Goal: Complete application form

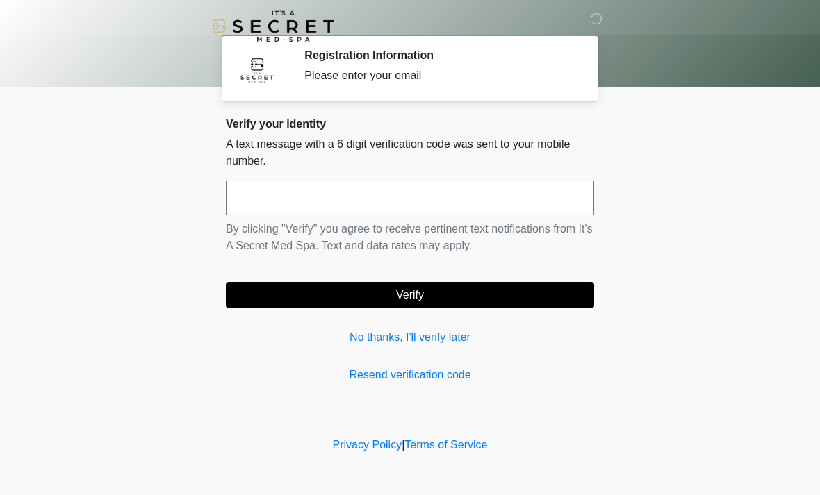
click at [389, 371] on link "Resend verification code" at bounding box center [410, 375] width 368 height 17
click at [398, 379] on link "Resend verification code" at bounding box center [410, 375] width 368 height 17
click at [343, 202] on input "text" at bounding box center [410, 198] width 368 height 35
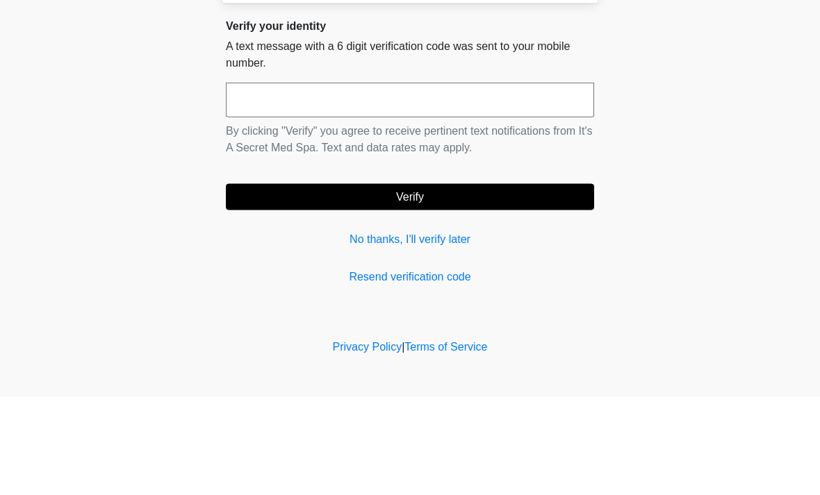
click at [687, 114] on body "‎ ‎ Registration Information Please enter your email Please connect to Wi-Fi no…" at bounding box center [410, 247] width 820 height 495
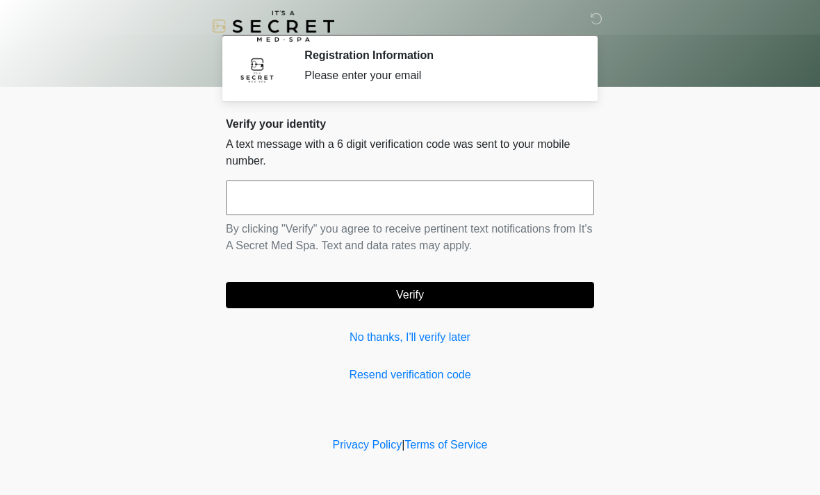
click at [414, 377] on link "Resend verification code" at bounding box center [410, 375] width 368 height 17
click at [432, 367] on link "Resend verification code" at bounding box center [410, 375] width 368 height 17
click at [422, 77] on div "Please enter your email" at bounding box center [438, 75] width 269 height 17
click at [442, 67] on div "Please enter your email" at bounding box center [438, 75] width 269 height 17
click at [397, 206] on input "text" at bounding box center [410, 198] width 368 height 35
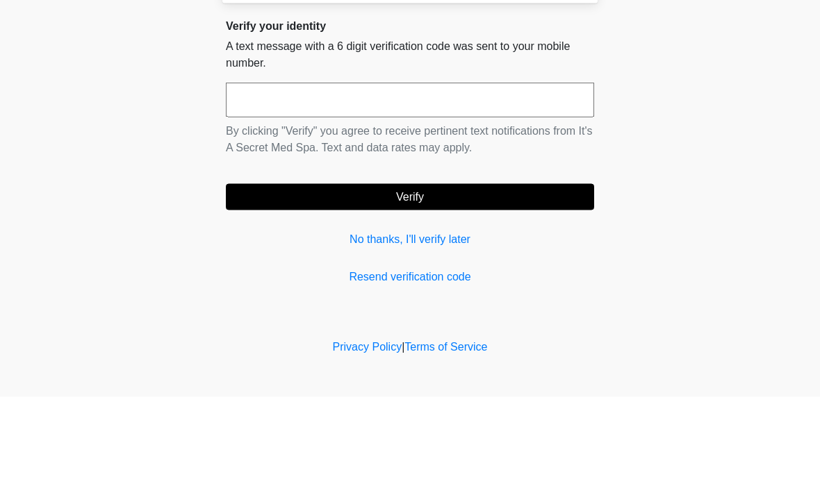
click at [686, 134] on body "‎ ‎ Registration Information Please enter your email Please connect to Wi-Fi no…" at bounding box center [410, 247] width 820 height 495
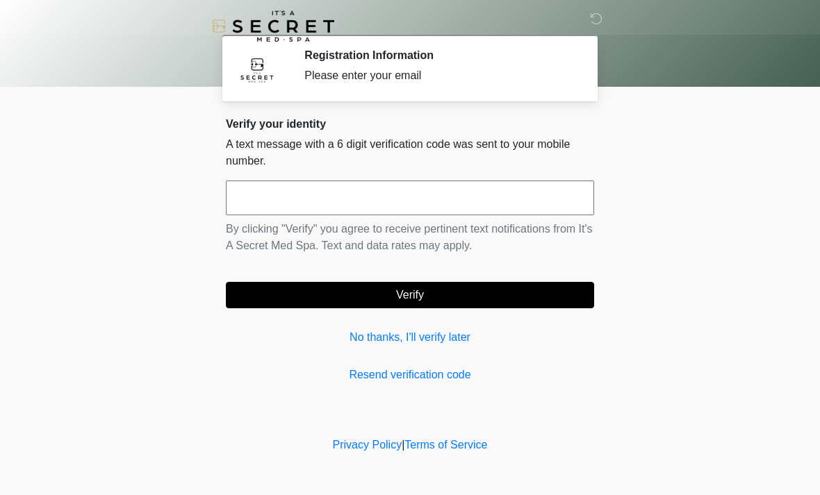
click at [461, 78] on div "Please enter your email" at bounding box center [438, 75] width 269 height 17
click at [503, 78] on div "Please enter your email" at bounding box center [438, 75] width 269 height 17
click at [417, 354] on div "Verify your identity A text message with a 6 digit verification code was sent t…" at bounding box center [410, 250] width 368 height 266
click at [428, 379] on link "Resend verification code" at bounding box center [410, 375] width 368 height 17
click at [432, 381] on link "Resend verification code" at bounding box center [410, 375] width 368 height 17
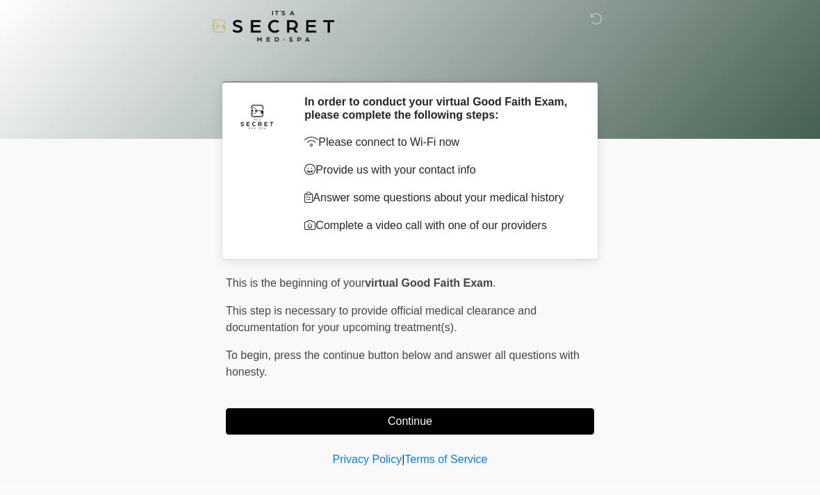
click at [533, 422] on button "Continue" at bounding box center [410, 421] width 368 height 26
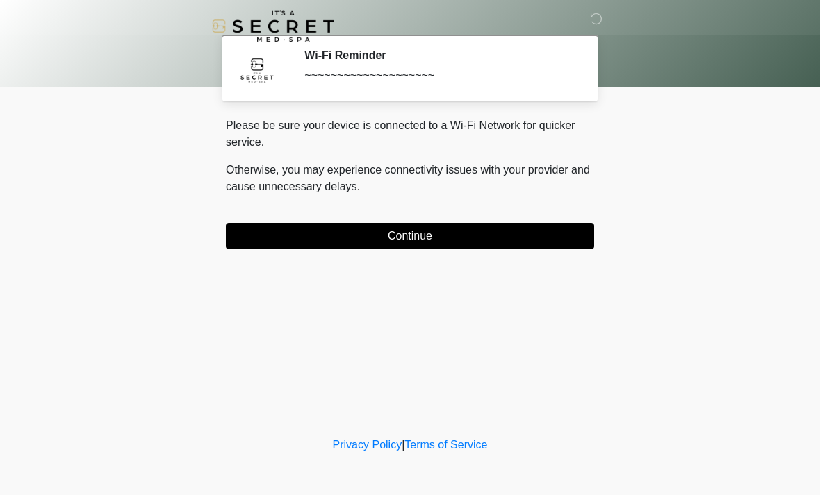
click at [545, 226] on button "Continue" at bounding box center [410, 236] width 368 height 26
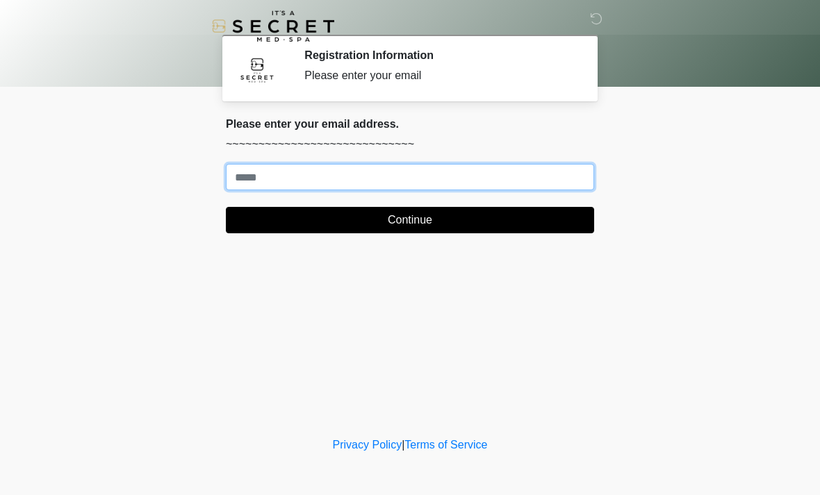
click at [501, 165] on input "Where should we email your treatment plan?" at bounding box center [410, 177] width 368 height 26
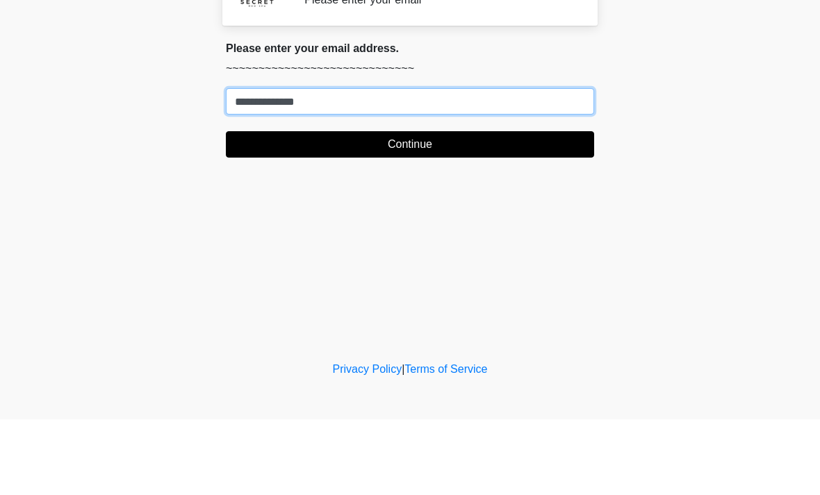
type input "**********"
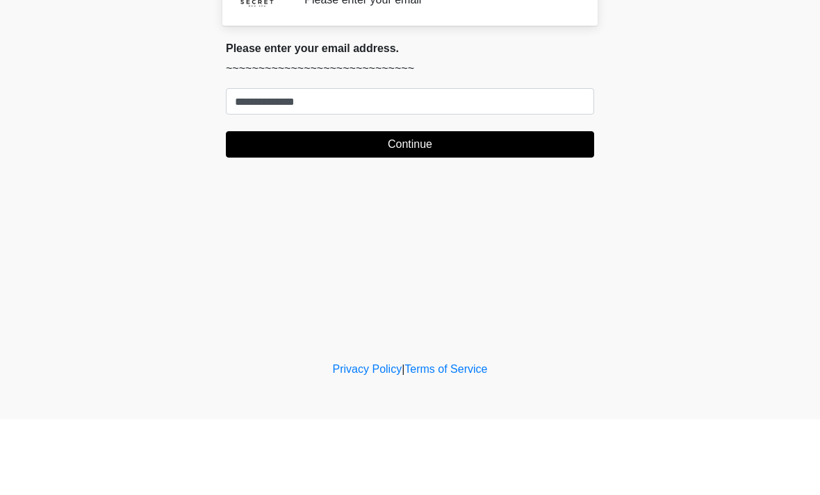
click at [478, 164] on form "**********" at bounding box center [410, 198] width 368 height 69
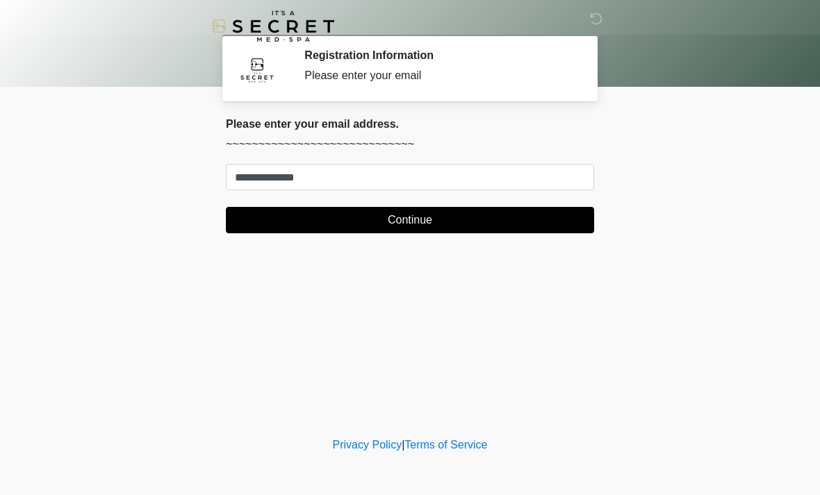
click at [468, 219] on button "Continue" at bounding box center [410, 220] width 368 height 26
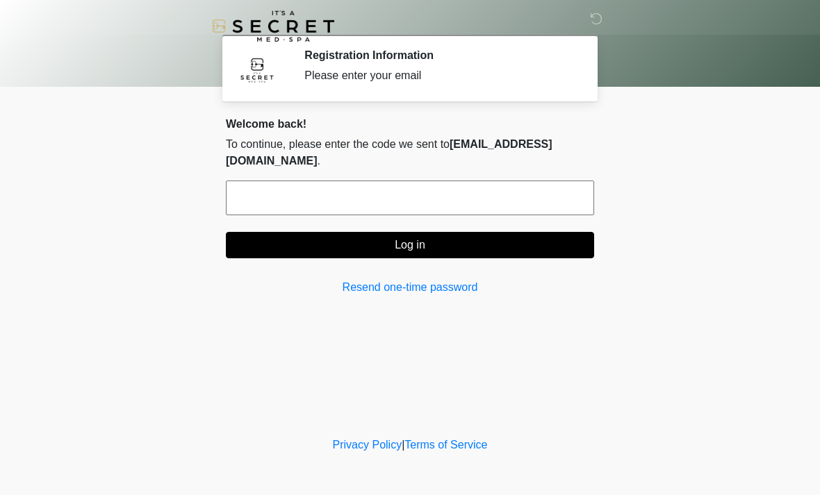
click at [448, 181] on input "text" at bounding box center [410, 198] width 368 height 35
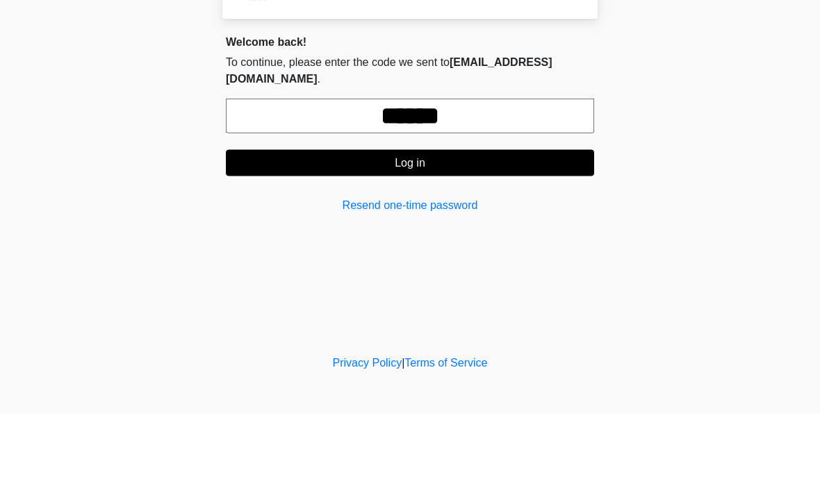
type input "******"
click at [504, 232] on button "Log in" at bounding box center [410, 245] width 368 height 26
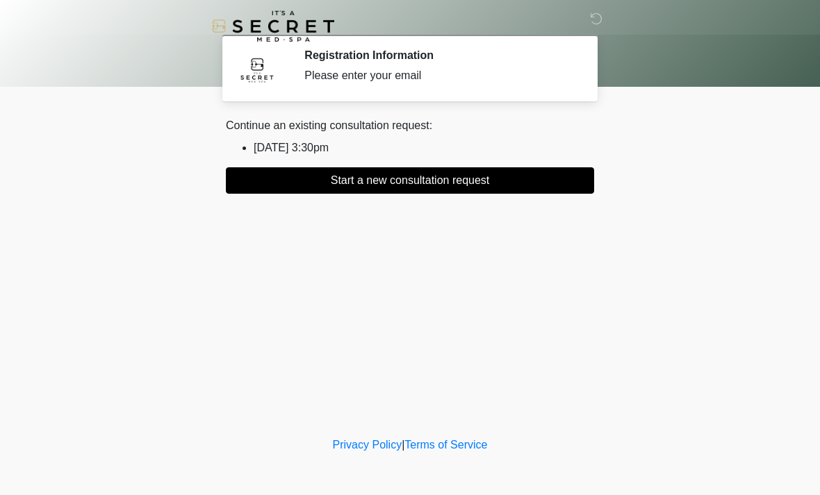
click at [488, 182] on button "Start a new consultation request" at bounding box center [410, 180] width 368 height 26
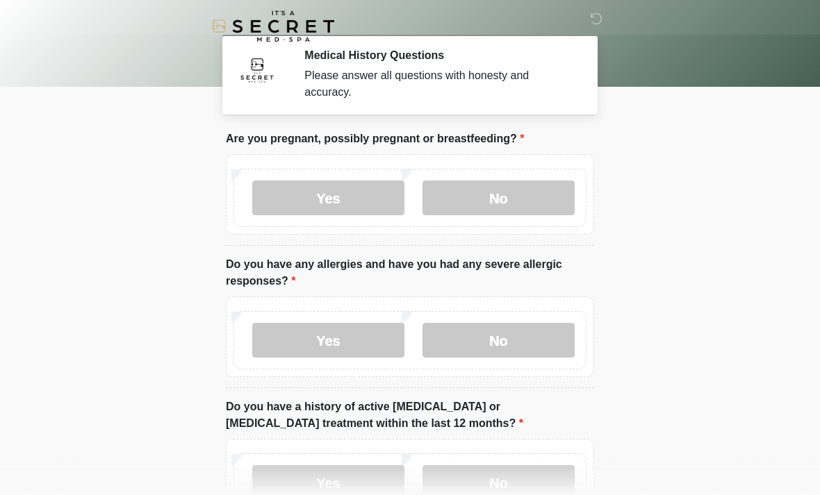
click at [507, 195] on label "No" at bounding box center [498, 198] width 152 height 35
click at [524, 336] on label "No" at bounding box center [498, 340] width 152 height 35
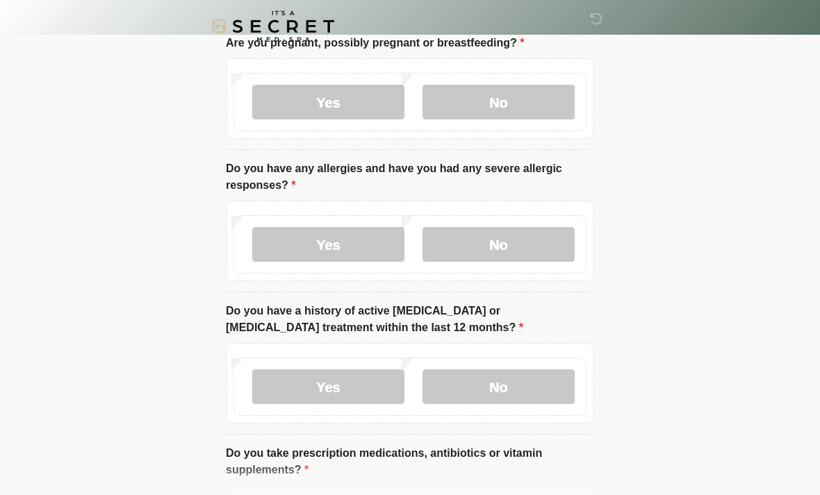
scroll to position [97, 0]
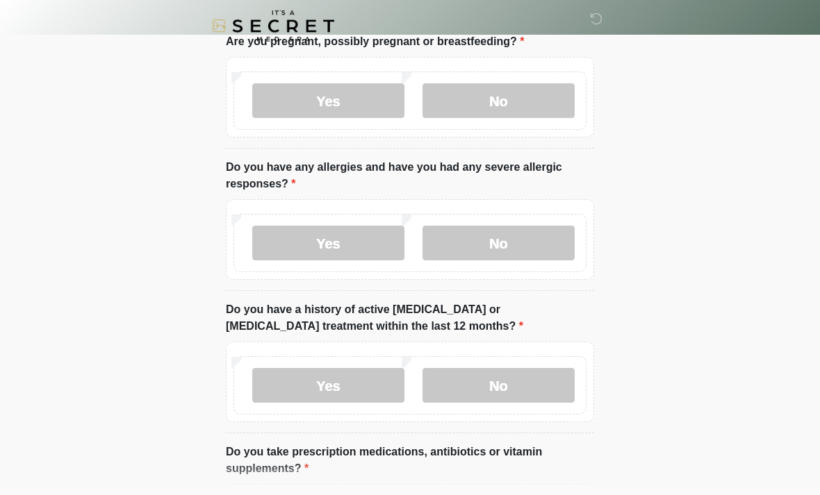
click at [553, 378] on label "No" at bounding box center [498, 386] width 152 height 35
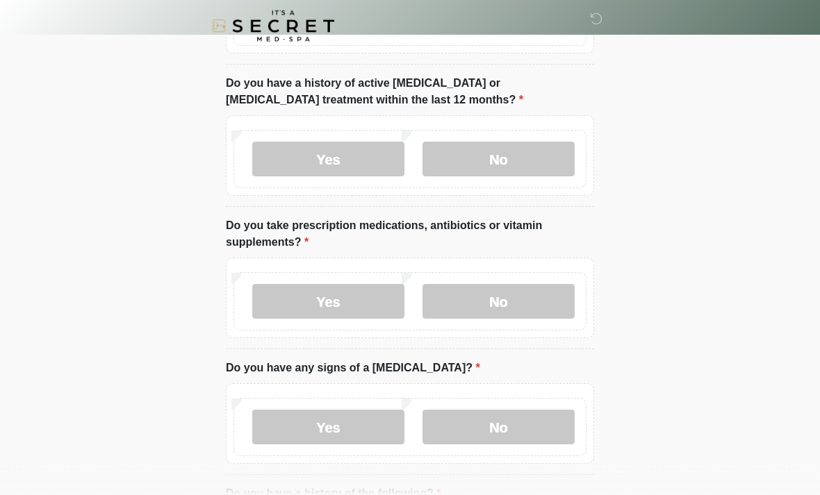
scroll to position [324, 0]
click at [527, 300] on label "No" at bounding box center [498, 300] width 152 height 35
click at [549, 427] on label "No" at bounding box center [498, 425] width 152 height 35
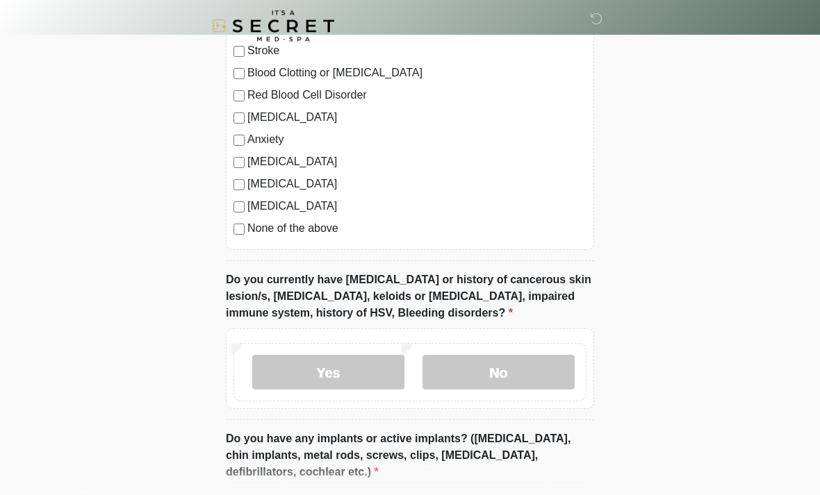
scroll to position [880, 0]
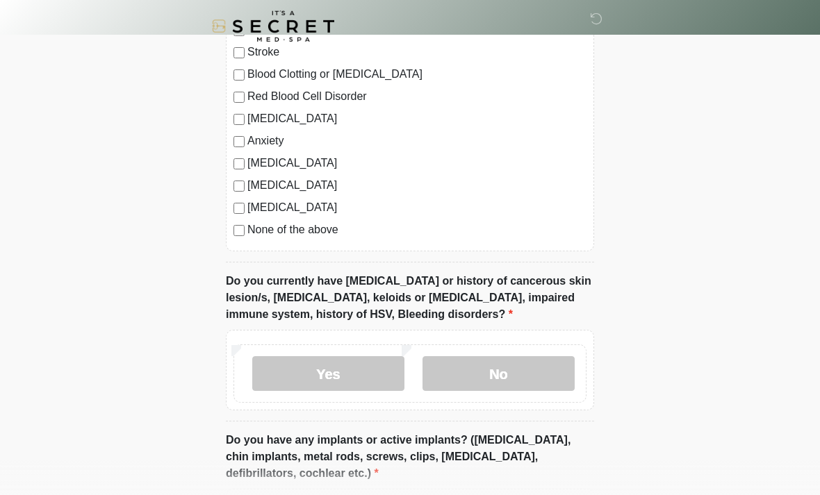
click at [524, 368] on label "No" at bounding box center [498, 373] width 152 height 35
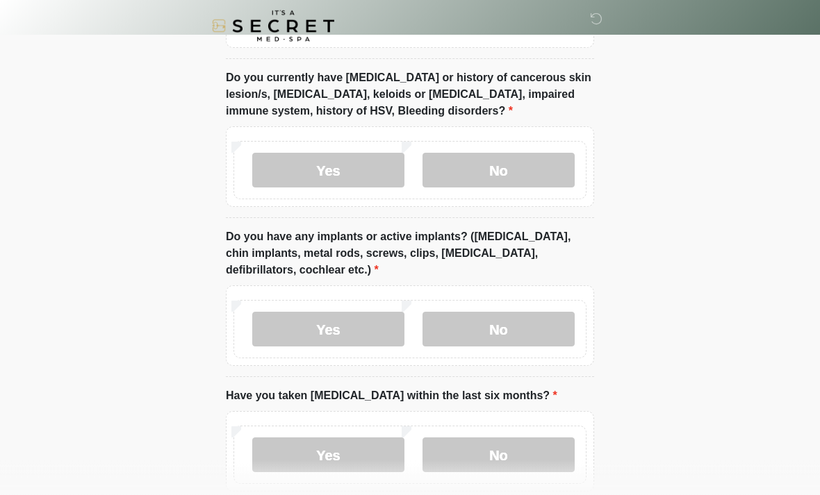
scroll to position [1084, 0]
click at [521, 324] on label "No" at bounding box center [498, 329] width 152 height 35
click at [531, 459] on label "No" at bounding box center [498, 455] width 152 height 35
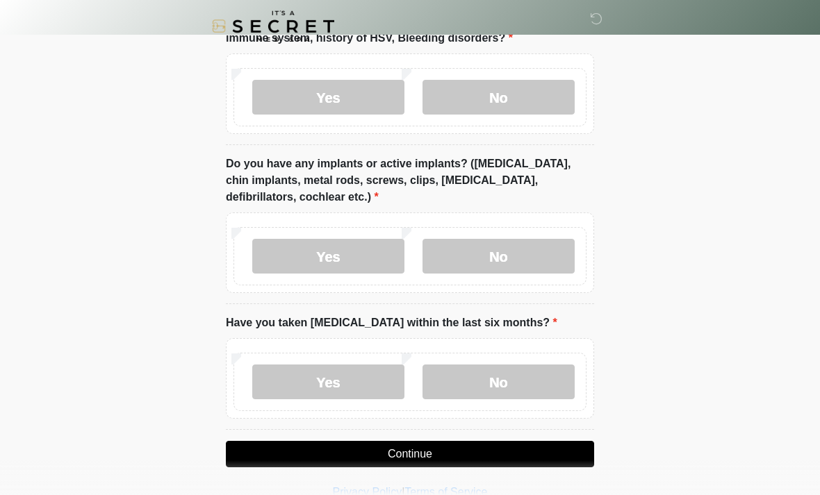
click at [567, 454] on button "Continue" at bounding box center [410, 454] width 368 height 26
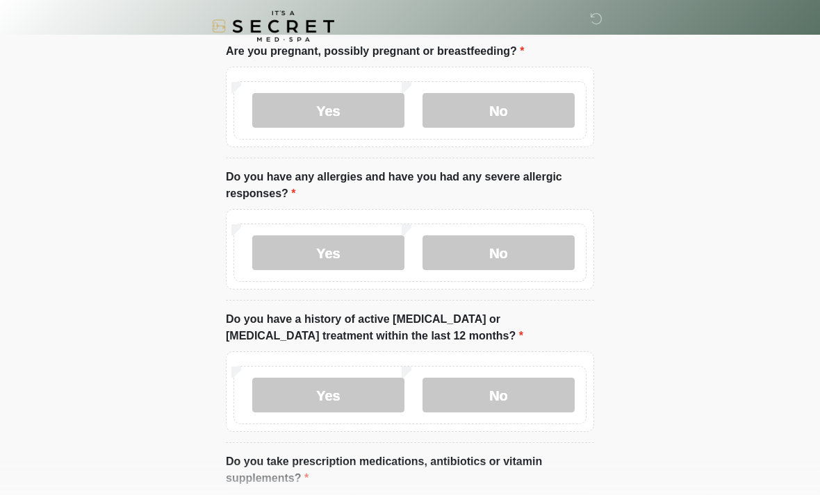
scroll to position [0, 0]
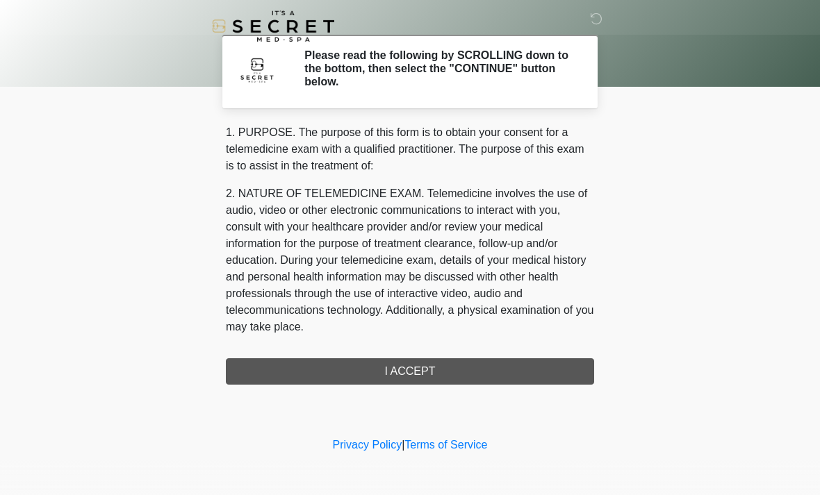
click at [534, 365] on div "1. PURPOSE. The purpose of this form is to obtain your consent for a telemedici…" at bounding box center [410, 254] width 368 height 261
click at [504, 374] on div "1. PURPOSE. The purpose of this form is to obtain your consent for a telemedici…" at bounding box center [410, 254] width 368 height 261
click at [412, 359] on div "1. PURPOSE. The purpose of this form is to obtain your consent for a telemedici…" at bounding box center [410, 254] width 368 height 261
click at [427, 369] on div "1. PURPOSE. The purpose of this form is to obtain your consent for a telemedici…" at bounding box center [410, 254] width 368 height 261
click at [442, 357] on div "1. PURPOSE. The purpose of this form is to obtain your consent for a telemedici…" at bounding box center [410, 254] width 368 height 261
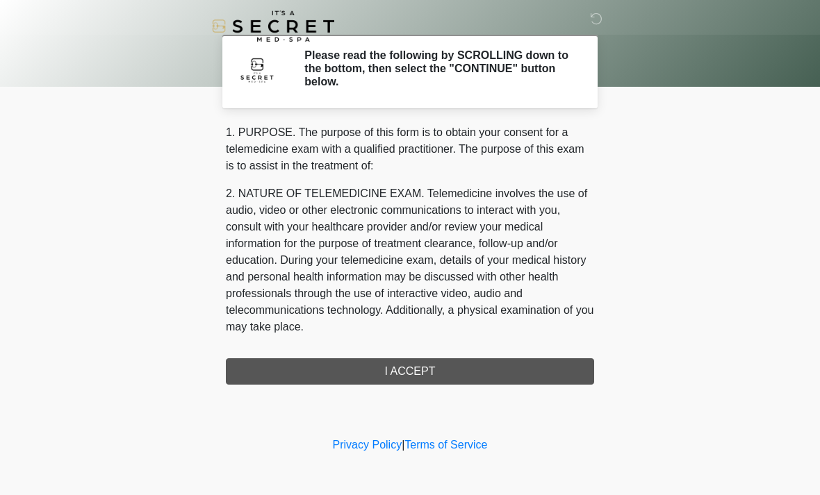
click at [408, 371] on div "1. PURPOSE. The purpose of this form is to obtain your consent for a telemedici…" at bounding box center [410, 254] width 368 height 261
click at [429, 364] on div "1. PURPOSE. The purpose of this form is to obtain your consent for a telemedici…" at bounding box center [410, 254] width 368 height 261
click at [420, 352] on div "1. PURPOSE. The purpose of this form is to obtain your consent for a telemedici…" at bounding box center [410, 254] width 368 height 261
click at [449, 365] on div "1. PURPOSE. The purpose of this form is to obtain your consent for a telemedici…" at bounding box center [410, 254] width 368 height 261
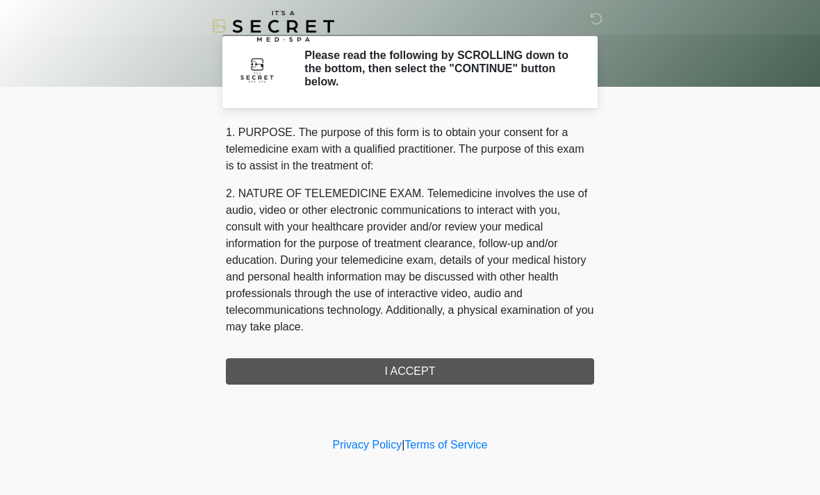
click at [448, 365] on div "1. PURPOSE. The purpose of this form is to obtain your consent for a telemedici…" at bounding box center [410, 254] width 368 height 261
click at [468, 354] on div "1. PURPOSE. The purpose of this form is to obtain your consent for a telemedici…" at bounding box center [410, 254] width 368 height 261
click at [427, 372] on div "1. PURPOSE. The purpose of this form is to obtain your consent for a telemedici…" at bounding box center [410, 254] width 368 height 261
click at [396, 366] on div "1. PURPOSE. The purpose of this form is to obtain your consent for a telemedici…" at bounding box center [410, 254] width 368 height 261
click at [420, 74] on h2 "Please read the following by SCROLLING down to the bottom, then select the "CON…" at bounding box center [438, 69] width 269 height 40
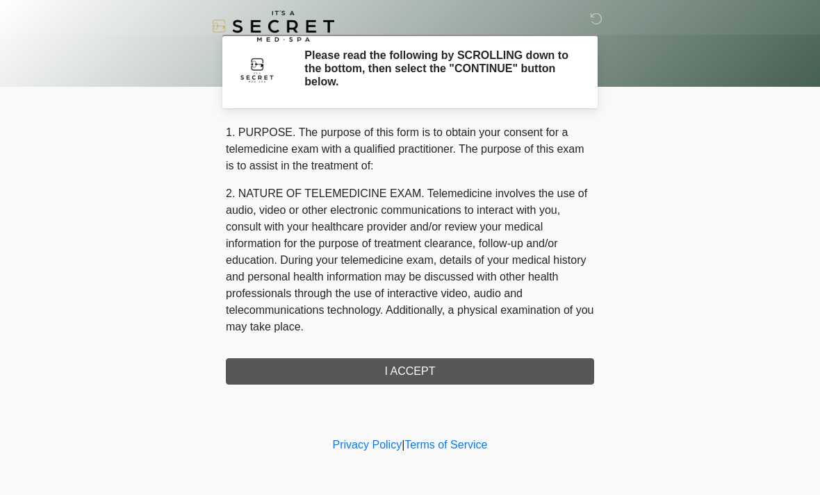
click at [453, 72] on h2 "Please read the following by SCROLLING down to the bottom, then select the "CON…" at bounding box center [438, 69] width 269 height 40
click at [409, 379] on div "1. PURPOSE. The purpose of this form is to obtain your consent for a telemedici…" at bounding box center [410, 254] width 368 height 261
click at [409, 378] on div "1. PURPOSE. The purpose of this form is to obtain your consent for a telemedici…" at bounding box center [410, 254] width 368 height 261
click at [392, 366] on div "1. PURPOSE. The purpose of this form is to obtain your consent for a telemedici…" at bounding box center [410, 254] width 368 height 261
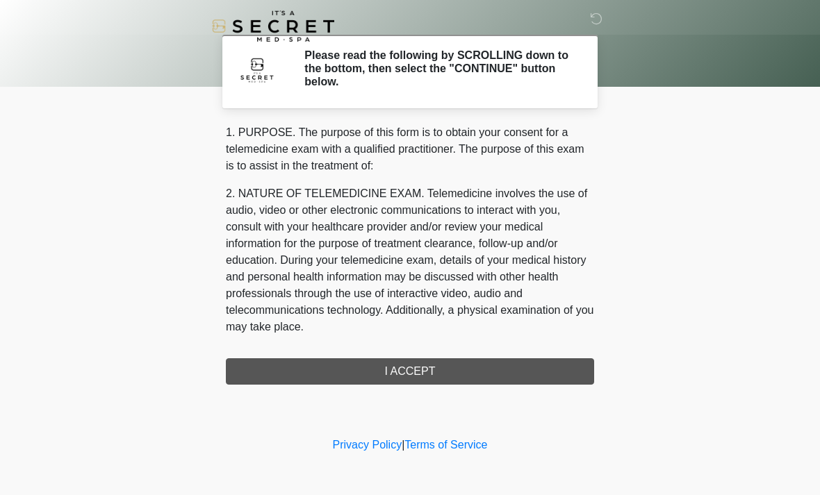
click at [401, 347] on div "1. PURPOSE. The purpose of this form is to obtain your consent for a telemedici…" at bounding box center [410, 254] width 368 height 261
click at [470, 365] on div "1. PURPOSE. The purpose of this form is to obtain your consent for a telemedici…" at bounding box center [410, 254] width 368 height 261
click at [493, 380] on div "1. PURPOSE. The purpose of this form is to obtain your consent for a telemedici…" at bounding box center [410, 254] width 368 height 261
click at [395, 376] on div "1. PURPOSE. The purpose of this form is to obtain your consent for a telemedici…" at bounding box center [410, 254] width 368 height 261
click at [395, 375] on div "1. PURPOSE. The purpose of this form is to obtain your consent for a telemedici…" at bounding box center [410, 254] width 368 height 261
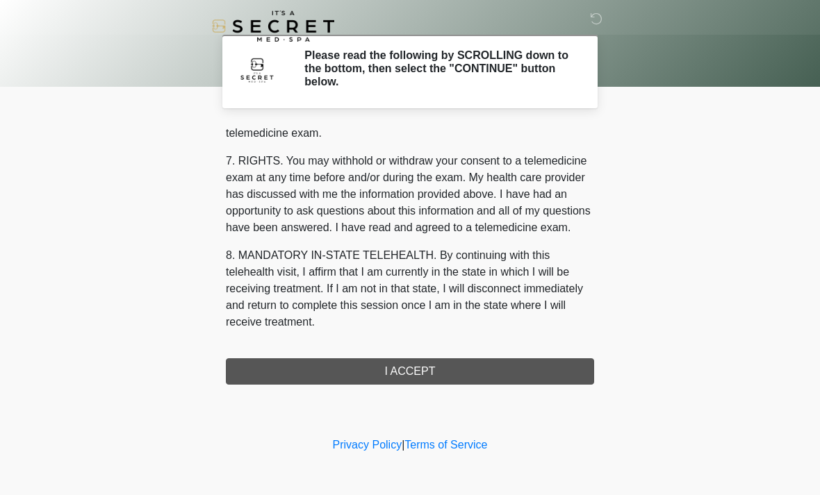
scroll to position [588, 0]
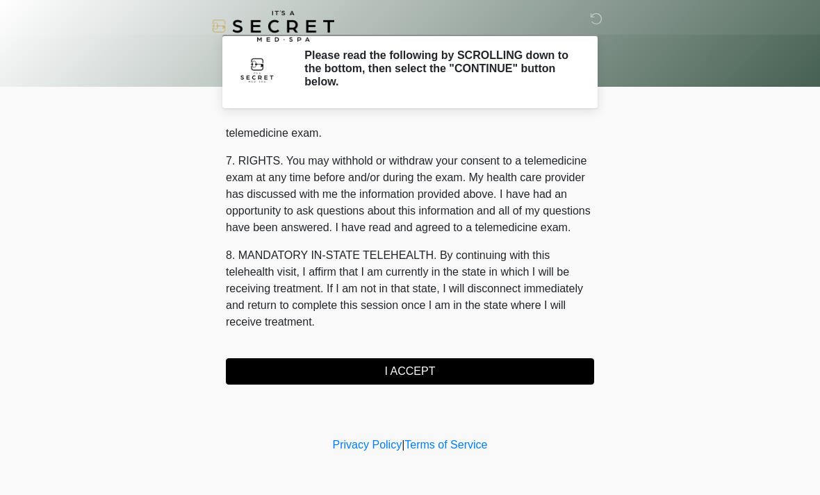
click at [426, 370] on button "I ACCEPT" at bounding box center [410, 371] width 368 height 26
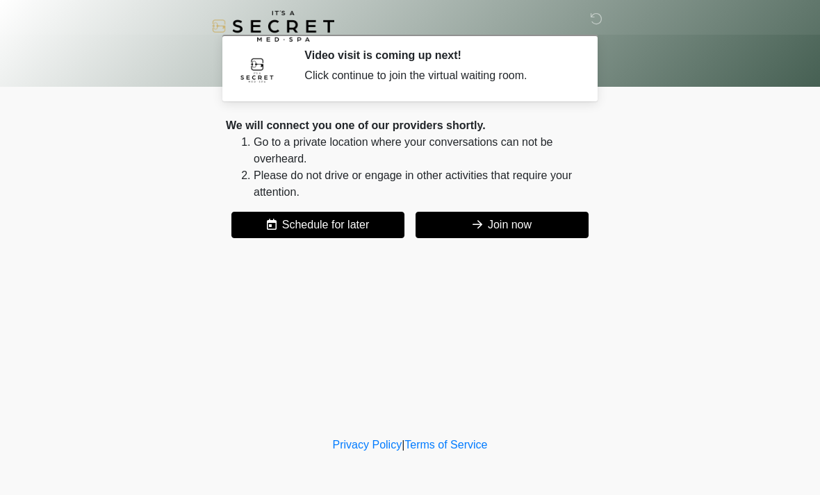
click at [505, 215] on button "Join now" at bounding box center [501, 225] width 173 height 26
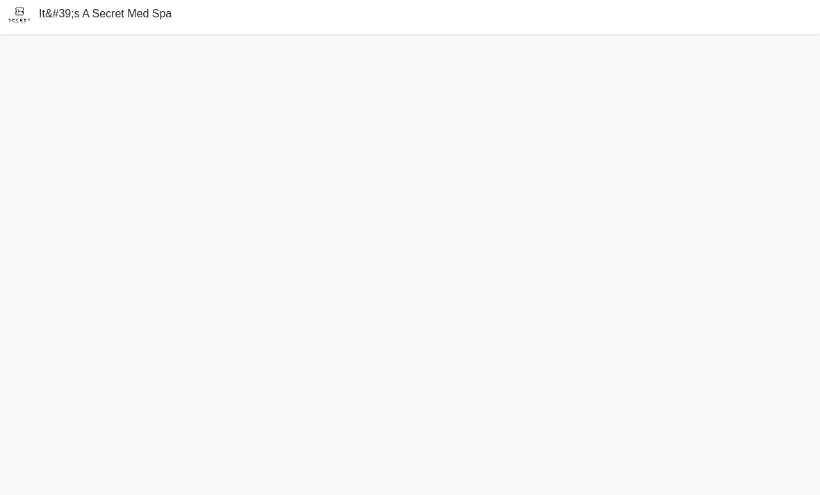
scroll to position [4, 0]
